Goal: Task Accomplishment & Management: Complete application form

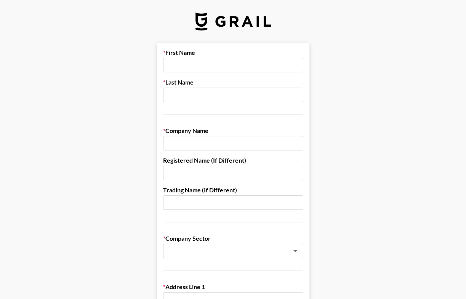
click at [189, 65] on input "text" at bounding box center [233, 65] width 140 height 14
type input "[PERSON_NAME]"
click at [192, 98] on input "text" at bounding box center [233, 95] width 140 height 14
type input "[PERSON_NAME]"
click at [197, 141] on input "text" at bounding box center [233, 143] width 140 height 14
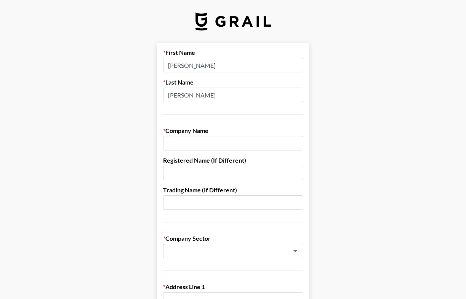
type input "[US_STATE] Naturals"
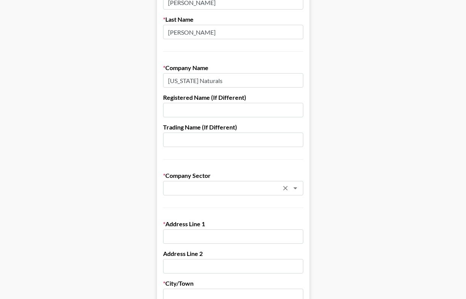
click at [210, 194] on div "​" at bounding box center [233, 188] width 140 height 14
click at [213, 203] on li "Cosmetics, Make-Up & Beauty" at bounding box center [233, 205] width 140 height 12
type input "Cosmetics, Make-Up & Beauty"
click at [210, 234] on input "text" at bounding box center [233, 236] width 140 height 14
type input "[STREET_ADDRESS]"
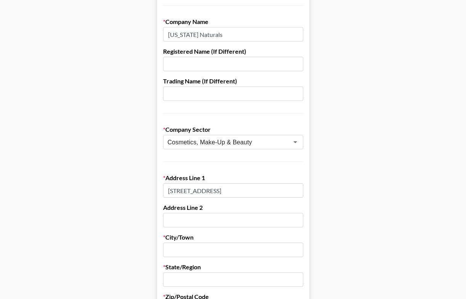
scroll to position [110, 0]
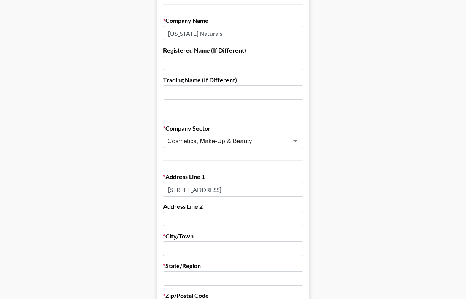
click at [194, 242] on input "text" at bounding box center [233, 249] width 140 height 14
paste input "[PERSON_NAME][GEOGRAPHIC_DATA]"
type input "[PERSON_NAME][GEOGRAPHIC_DATA]"
click at [183, 277] on input "text" at bounding box center [233, 278] width 140 height 14
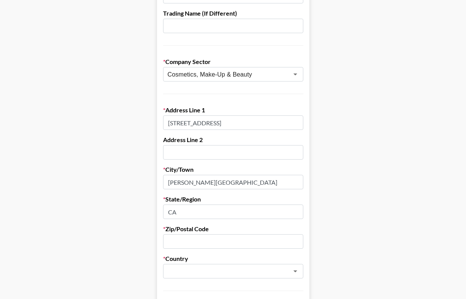
scroll to position [182, 0]
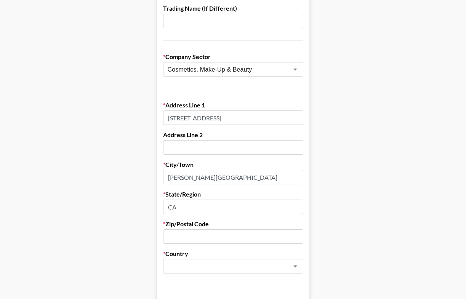
type input "CA"
click at [229, 244] on form "First Name [PERSON_NAME] Last Name [PERSON_NAME] Company Name [US_STATE] Natura…" at bounding box center [233, 190] width 152 height 658
click at [229, 244] on input "text" at bounding box center [233, 236] width 140 height 14
type input "90212"
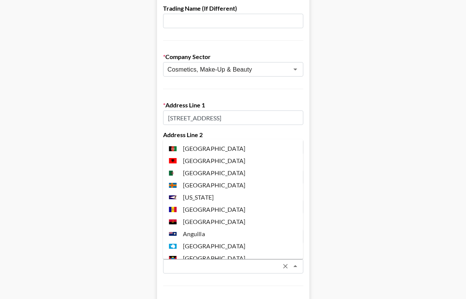
click at [223, 264] on input "text" at bounding box center [223, 266] width 111 height 9
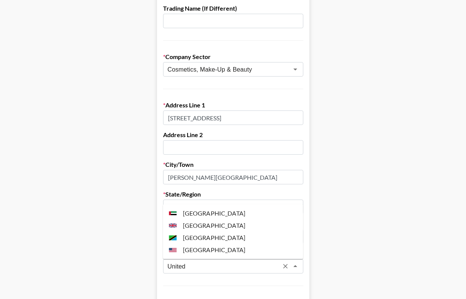
click at [201, 256] on ul "[GEOGRAPHIC_DATA] [GEOGRAPHIC_DATA] [GEOGRAPHIC_DATA] [GEOGRAPHIC_DATA]" at bounding box center [233, 231] width 140 height 55
click at [201, 253] on li "[GEOGRAPHIC_DATA]" at bounding box center [233, 250] width 140 height 12
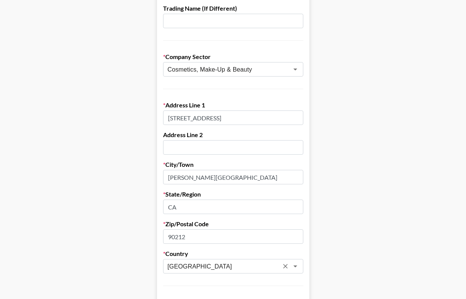
type input "[GEOGRAPHIC_DATA]"
click at [364, 194] on main "First Name [PERSON_NAME] Last Name [PERSON_NAME] Company Name [US_STATE] Natura…" at bounding box center [233, 190] width 454 height 658
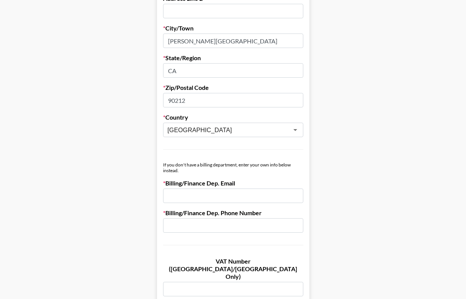
scroll to position [323, 0]
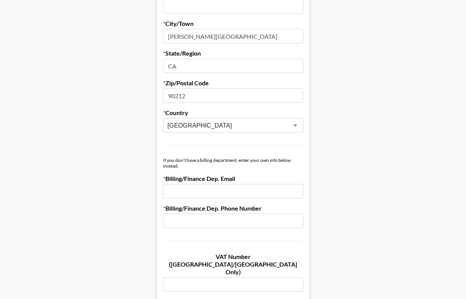
click at [261, 191] on input "email" at bounding box center [233, 191] width 140 height 14
type input "[EMAIL_ADDRESS][DOMAIN_NAME]"
click at [259, 221] on input "text" at bounding box center [233, 221] width 140 height 14
type input "N"
type input "n"
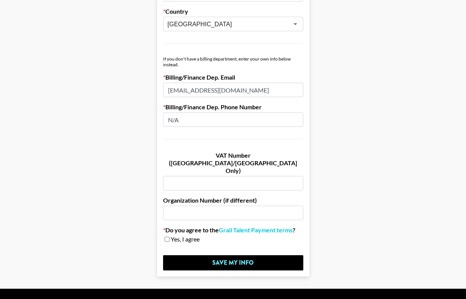
scroll to position [429, 0]
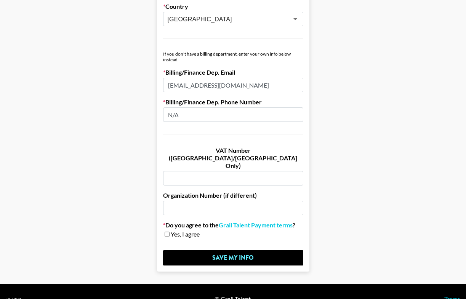
type input "N/A"
click at [168, 232] on input "checkbox" at bounding box center [167, 234] width 5 height 5
checkbox input "true"
click at [248, 221] on link "Grail Talent Payment terms" at bounding box center [256, 225] width 74 height 8
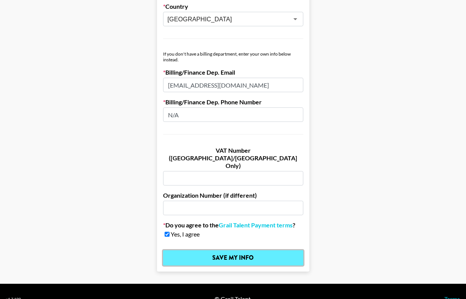
click at [267, 250] on input "Save My Info" at bounding box center [233, 257] width 140 height 15
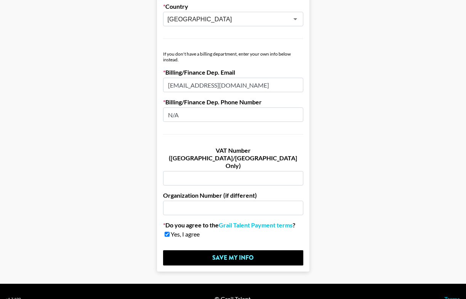
scroll to position [0, 0]
